Goal: Task Accomplishment & Management: Manage account settings

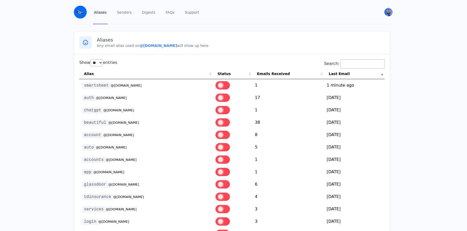
select select "**"
click at [224, 96] on span at bounding box center [221, 97] width 6 height 6
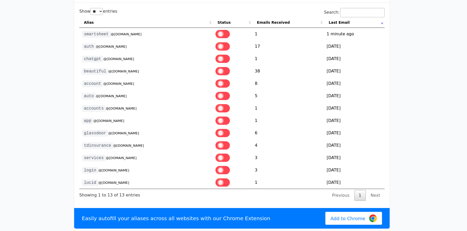
scroll to position [51, 0]
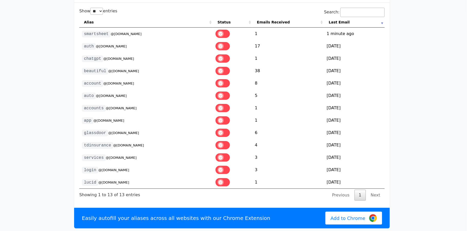
click at [224, 58] on span at bounding box center [221, 58] width 6 height 6
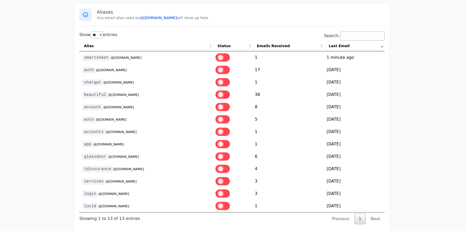
scroll to position [27, 0]
click at [224, 58] on span at bounding box center [221, 58] width 6 height 6
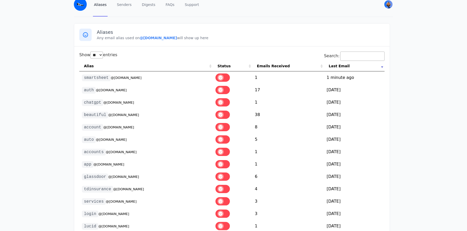
scroll to position [0, 0]
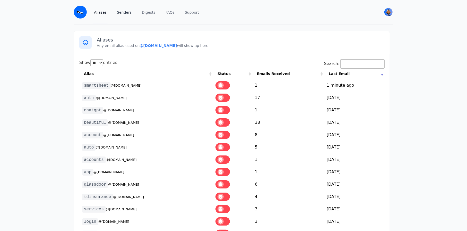
click at [121, 14] on link "Senders" at bounding box center [124, 12] width 17 height 24
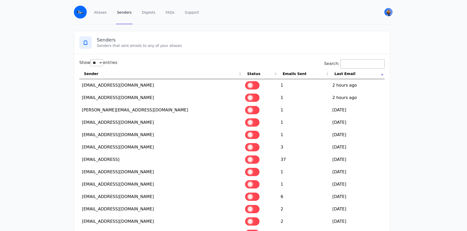
select select "**"
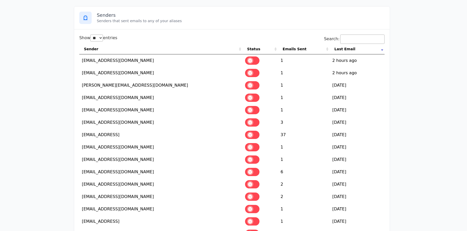
scroll to position [25, 0]
click at [251, 119] on label at bounding box center [252, 122] width 14 height 8
click at [253, 107] on span at bounding box center [250, 109] width 6 height 6
click at [253, 97] on span at bounding box center [250, 97] width 6 height 6
click at [253, 82] on span at bounding box center [250, 85] width 6 height 6
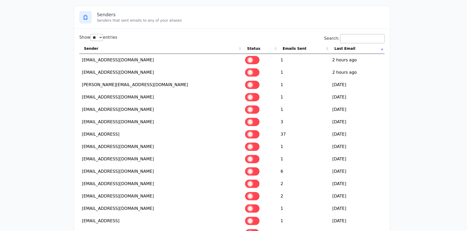
click at [253, 71] on span at bounding box center [250, 72] width 6 height 6
click at [253, 59] on span at bounding box center [250, 60] width 6 height 6
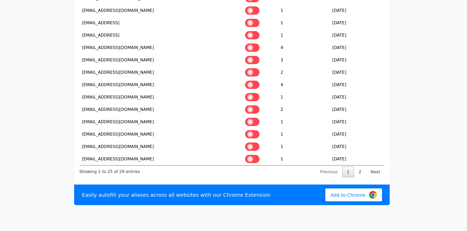
scroll to position [223, 0]
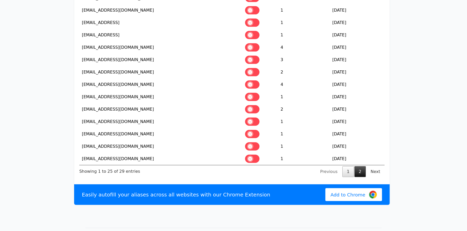
click at [362, 170] on link "2" at bounding box center [359, 171] width 11 height 11
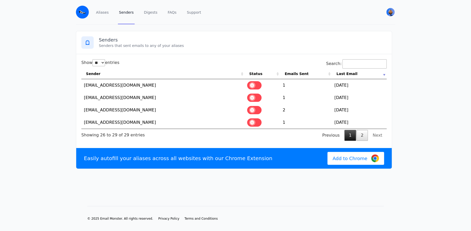
click at [353, 136] on link "1" at bounding box center [349, 135] width 11 height 11
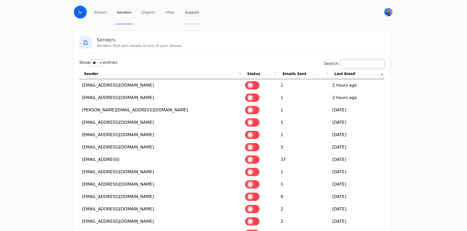
click at [189, 14] on link "Support" at bounding box center [192, 12] width 16 height 24
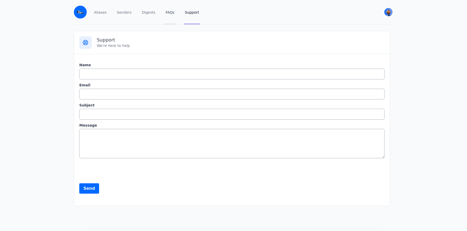
click at [170, 17] on link "FAQs" at bounding box center [169, 12] width 11 height 24
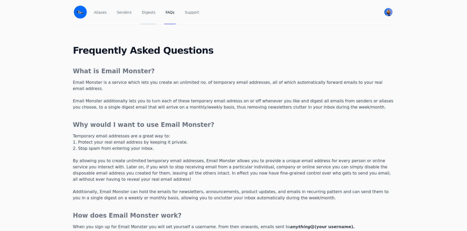
click at [147, 18] on link "Digests" at bounding box center [148, 12] width 15 height 24
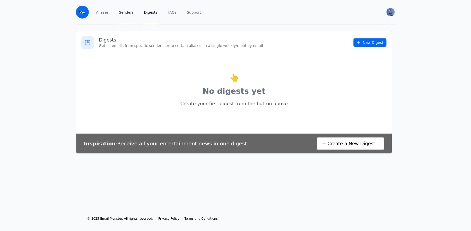
click at [128, 15] on link "Senders" at bounding box center [126, 12] width 17 height 24
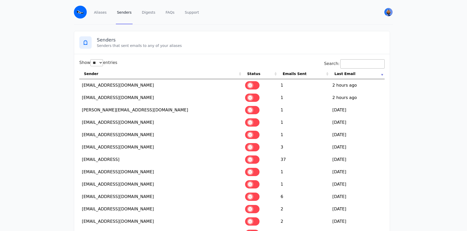
select select "**"
click at [98, 16] on link "Aliases" at bounding box center [100, 12] width 15 height 24
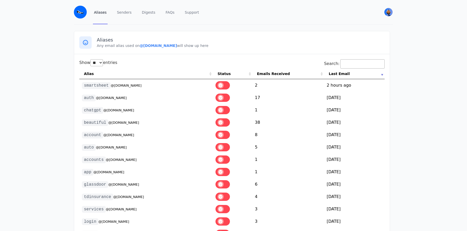
select select "**"
click at [145, 14] on link "Digests" at bounding box center [148, 12] width 15 height 24
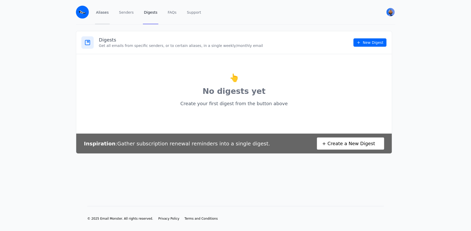
click at [102, 13] on link "Aliases" at bounding box center [102, 12] width 15 height 24
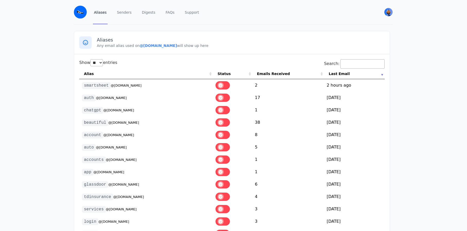
select select "**"
click at [387, 10] on img "User menu" at bounding box center [388, 12] width 8 height 8
click at [354, 60] on link "Pricing" at bounding box center [364, 62] width 57 height 9
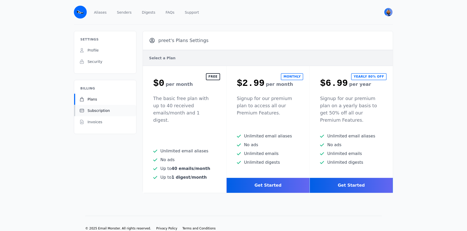
click at [99, 107] on link "Subscription" at bounding box center [105, 110] width 62 height 11
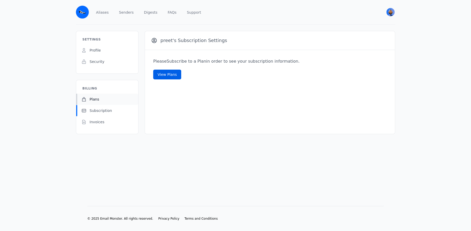
click at [98, 102] on link "Plans" at bounding box center [107, 98] width 62 height 11
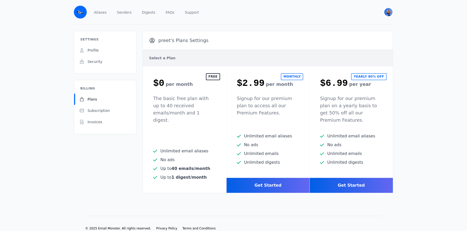
click at [101, 121] on link "Invoices" at bounding box center [105, 121] width 62 height 11
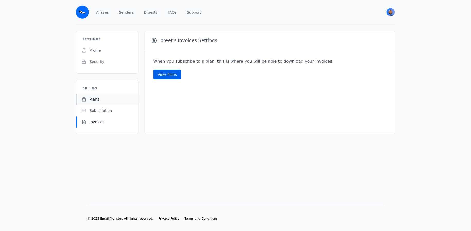
click at [95, 99] on span "Plans" at bounding box center [95, 99] width 10 height 5
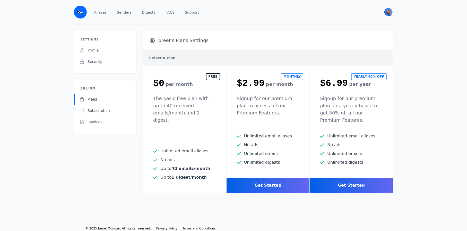
click at [430, 114] on main "Settings Profile Security Billing Plans Subscription Invoices preet's Plans Set…" at bounding box center [233, 112] width 467 height 174
click at [429, 15] on header "Aliases Senders Digests FAQs Support preet View Profile Free Security Pricing" at bounding box center [233, 12] width 467 height 25
